Goal: Task Accomplishment & Management: Manage account settings

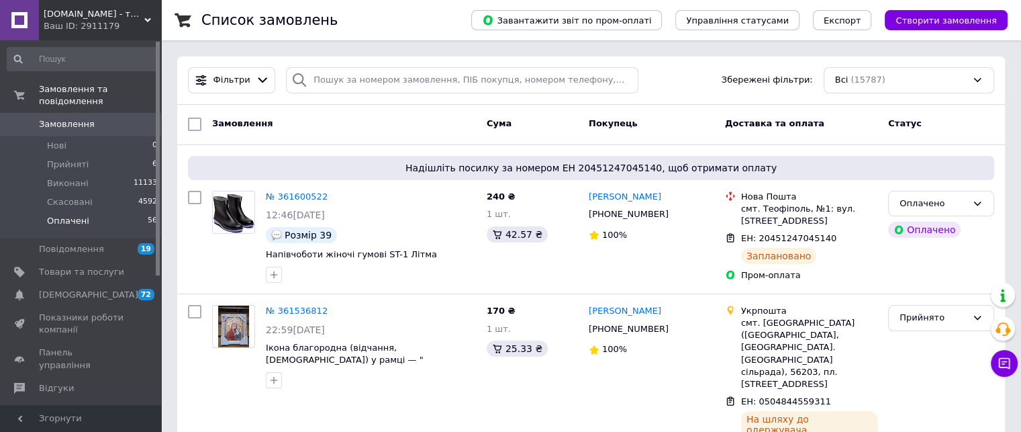
click at [68, 215] on span "Оплачені" at bounding box center [68, 221] width 42 height 12
